Goal: Ask a question: Seek information or help from site administrators or community

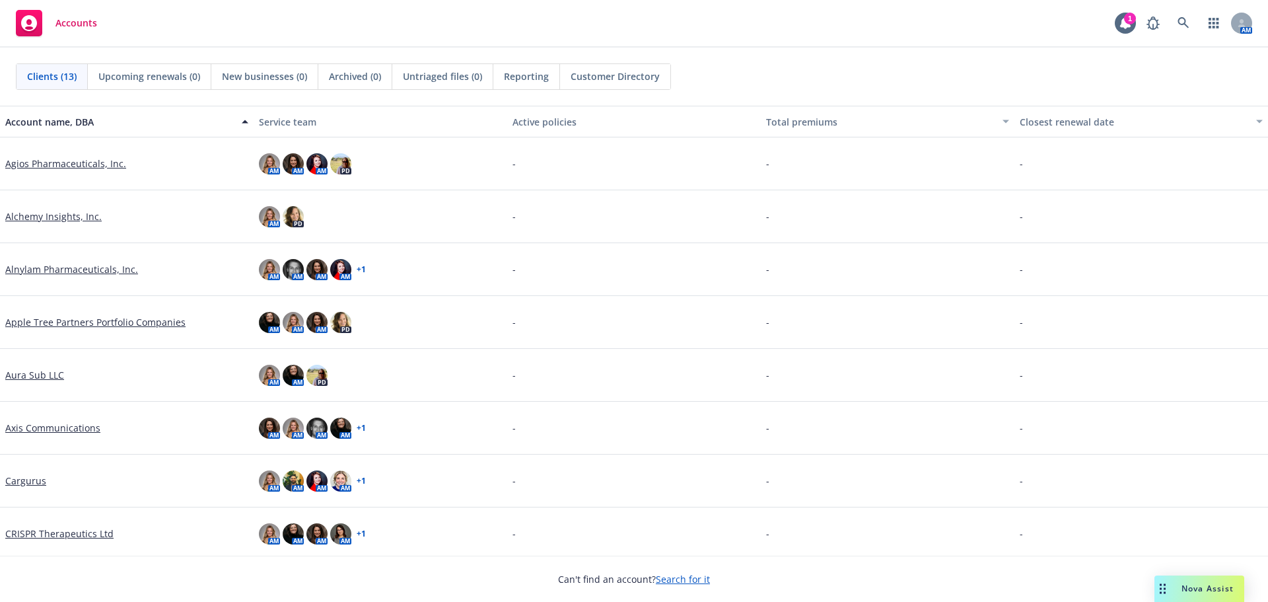
click at [1198, 592] on span "Nova Assist" at bounding box center [1208, 588] width 52 height 11
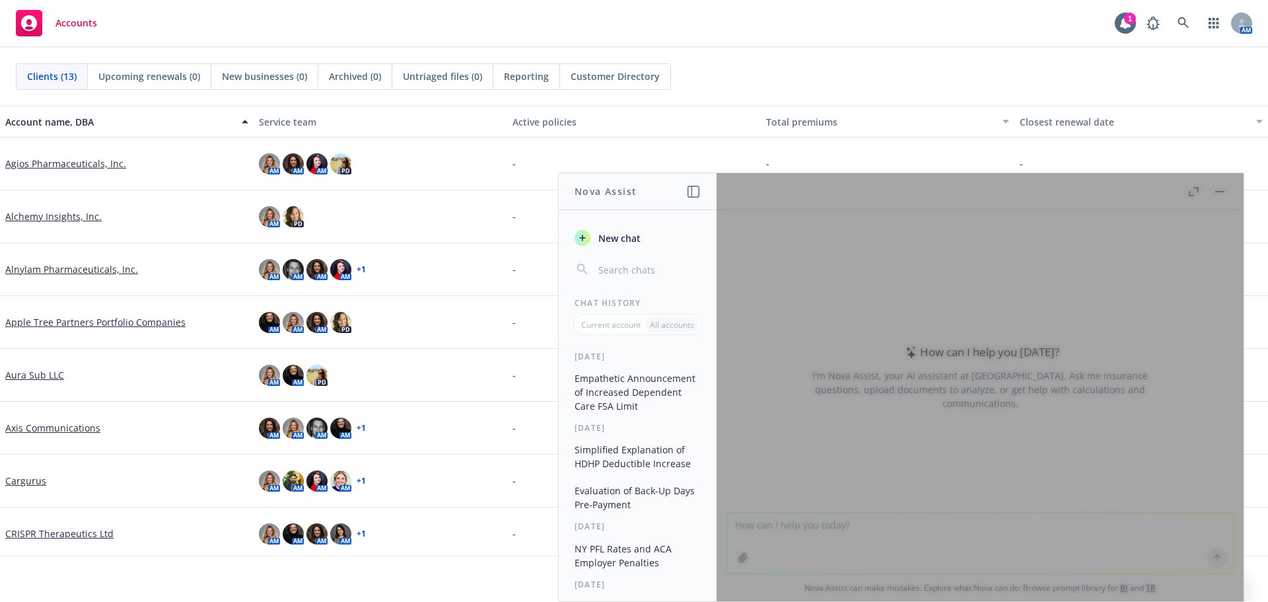
click at [912, 530] on div at bounding box center [980, 387] width 527 height 428
click at [1106, 240] on div at bounding box center [980, 387] width 527 height 428
drag, startPoint x: 994, startPoint y: 455, endPoint x: 1106, endPoint y: 395, distance: 126.8
click at [995, 455] on div at bounding box center [980, 387] width 527 height 428
click at [826, 222] on div at bounding box center [980, 387] width 527 height 428
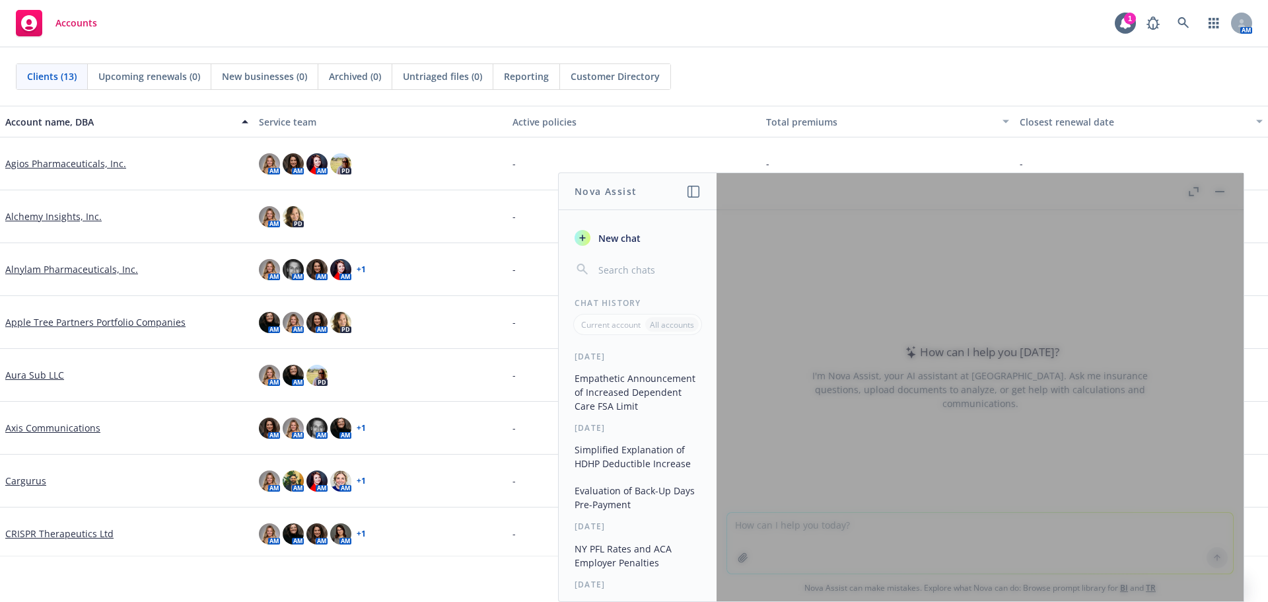
click at [859, 139] on div "-" at bounding box center [888, 163] width 254 height 53
click at [862, 155] on div "-" at bounding box center [888, 163] width 254 height 53
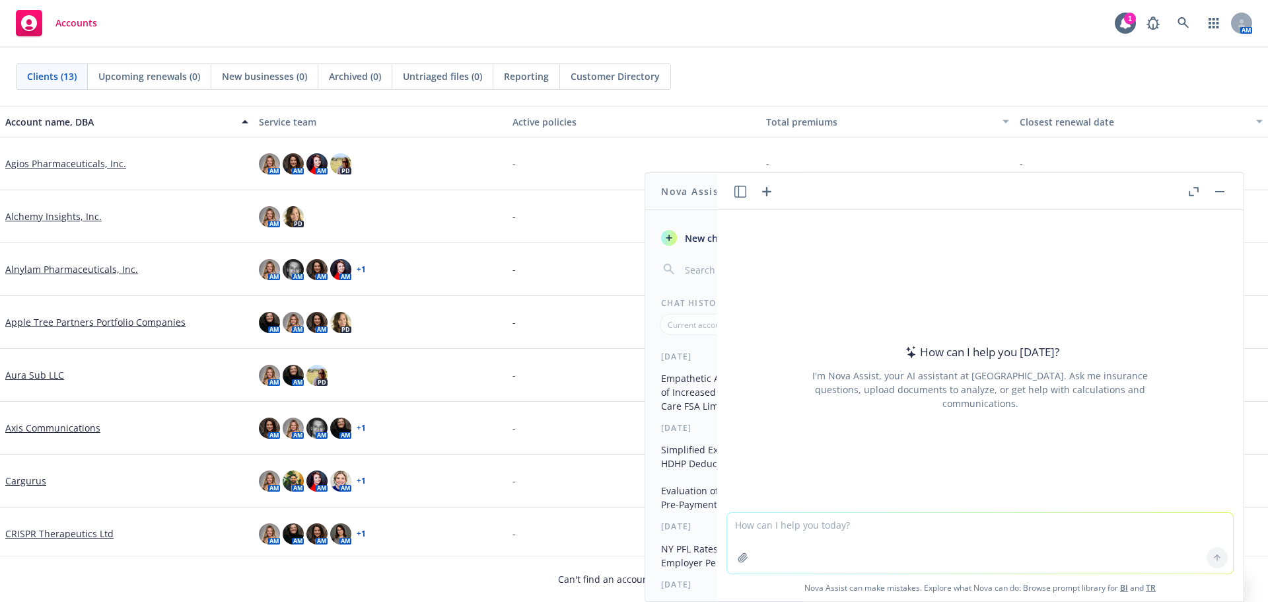
click at [834, 500] on div at bounding box center [980, 504] width 506 height 16
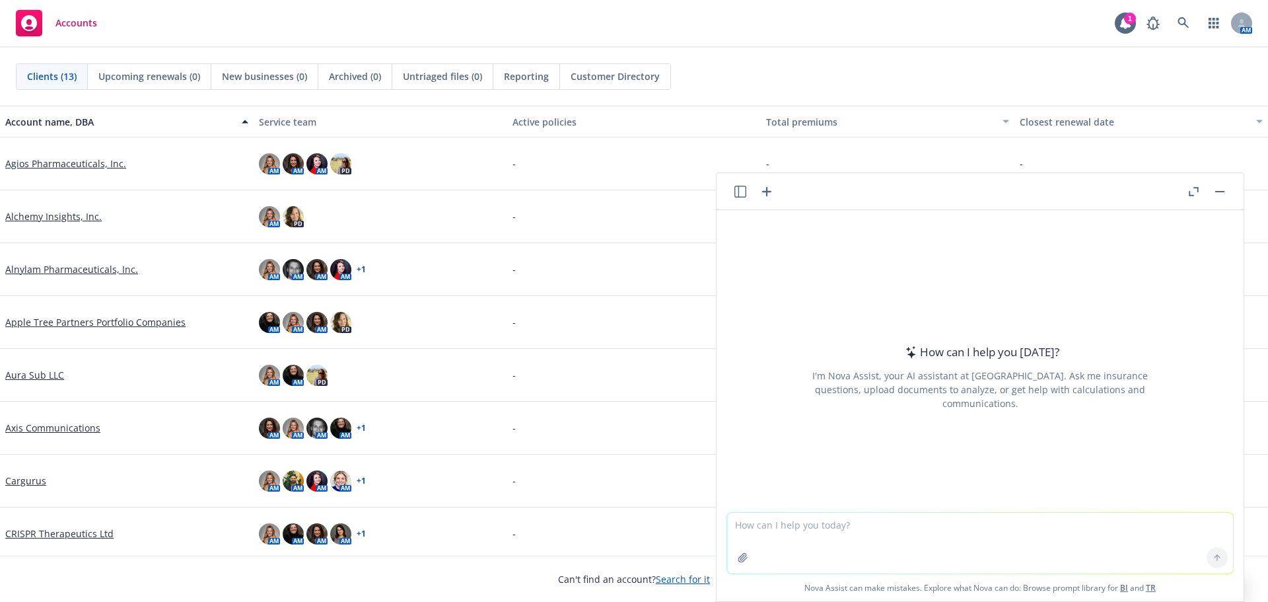
click at [842, 542] on textarea at bounding box center [980, 543] width 506 height 61
type textarea "give me the bottom line of this agreement"
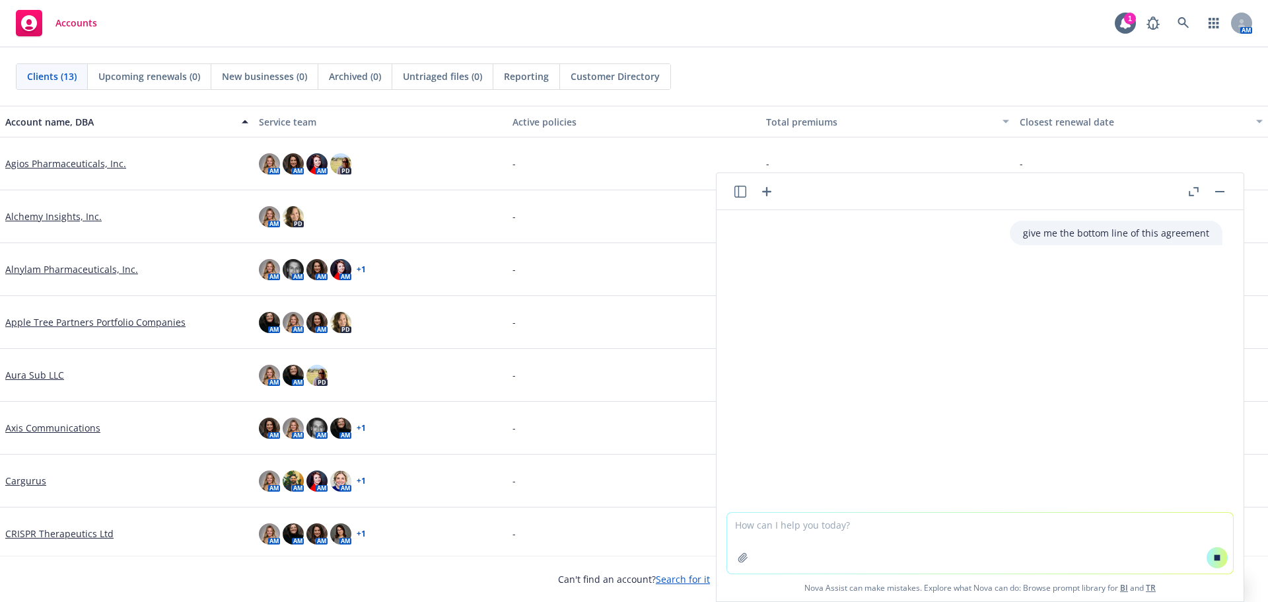
click at [741, 554] on icon "button" at bounding box center [742, 557] width 9 height 9
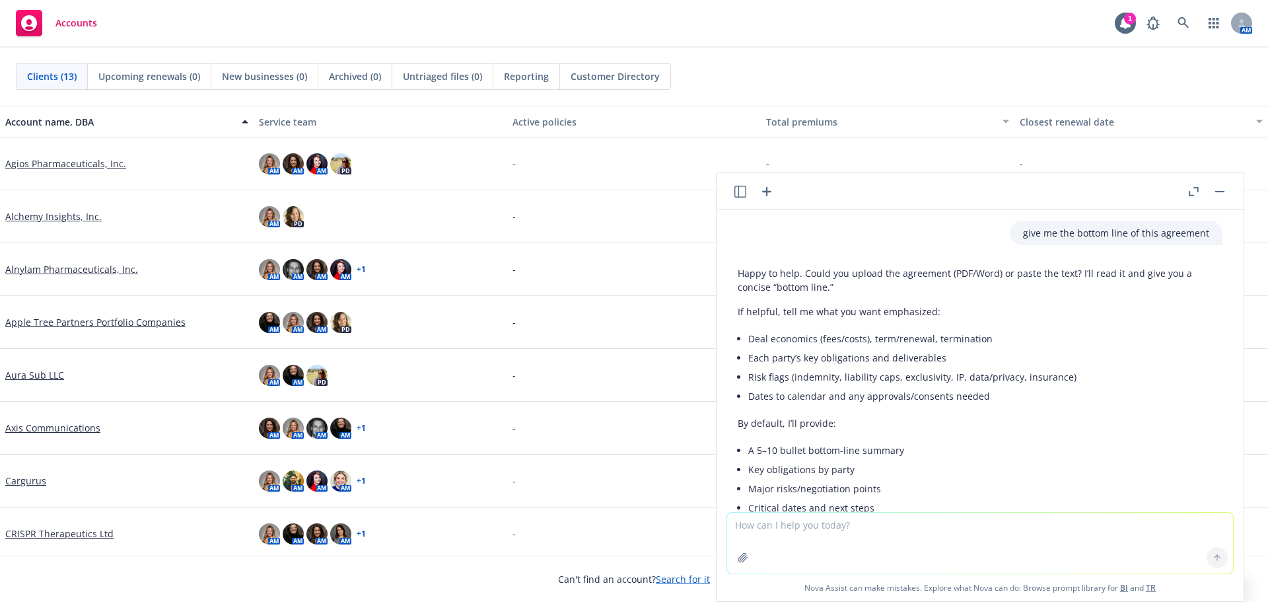
click at [813, 539] on textarea at bounding box center [980, 543] width 506 height 61
paste textarea "• Lo: ips dolorsit amet, con, adip eli sed do eius temp $21i ut $13l. Et dol ma…"
type textarea "loremip: • Do: sit ametcons adip, eli, sedd eiu tem in utla etdo $70m al $05e. …"
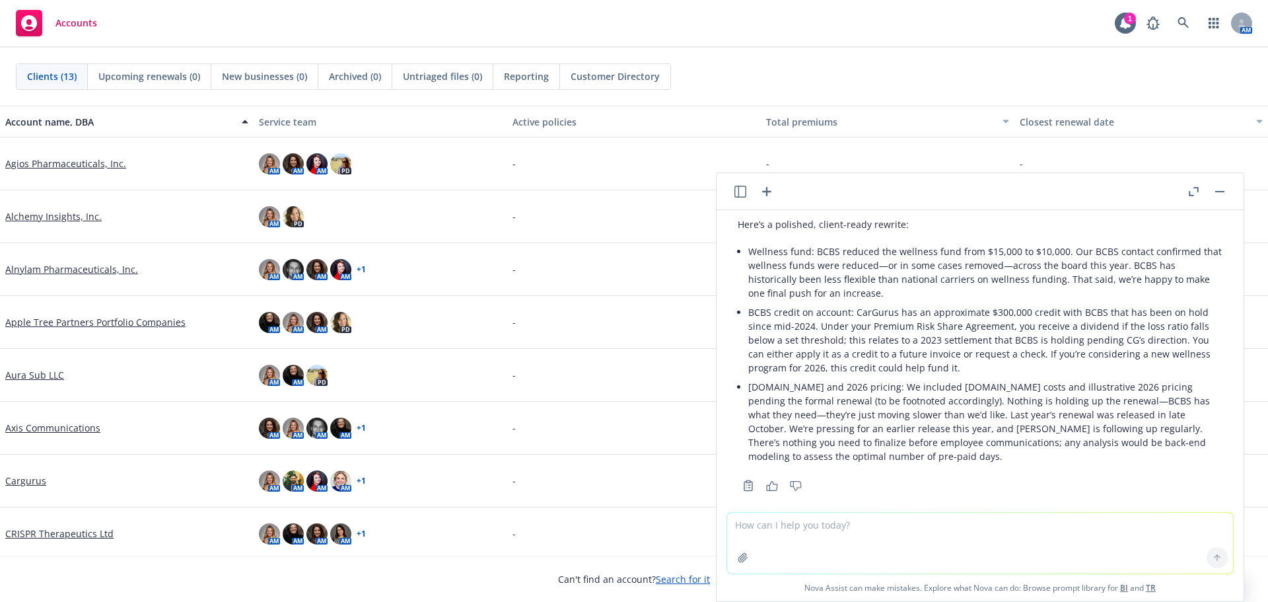
scroll to position [665, 0]
